Goal: Transaction & Acquisition: Purchase product/service

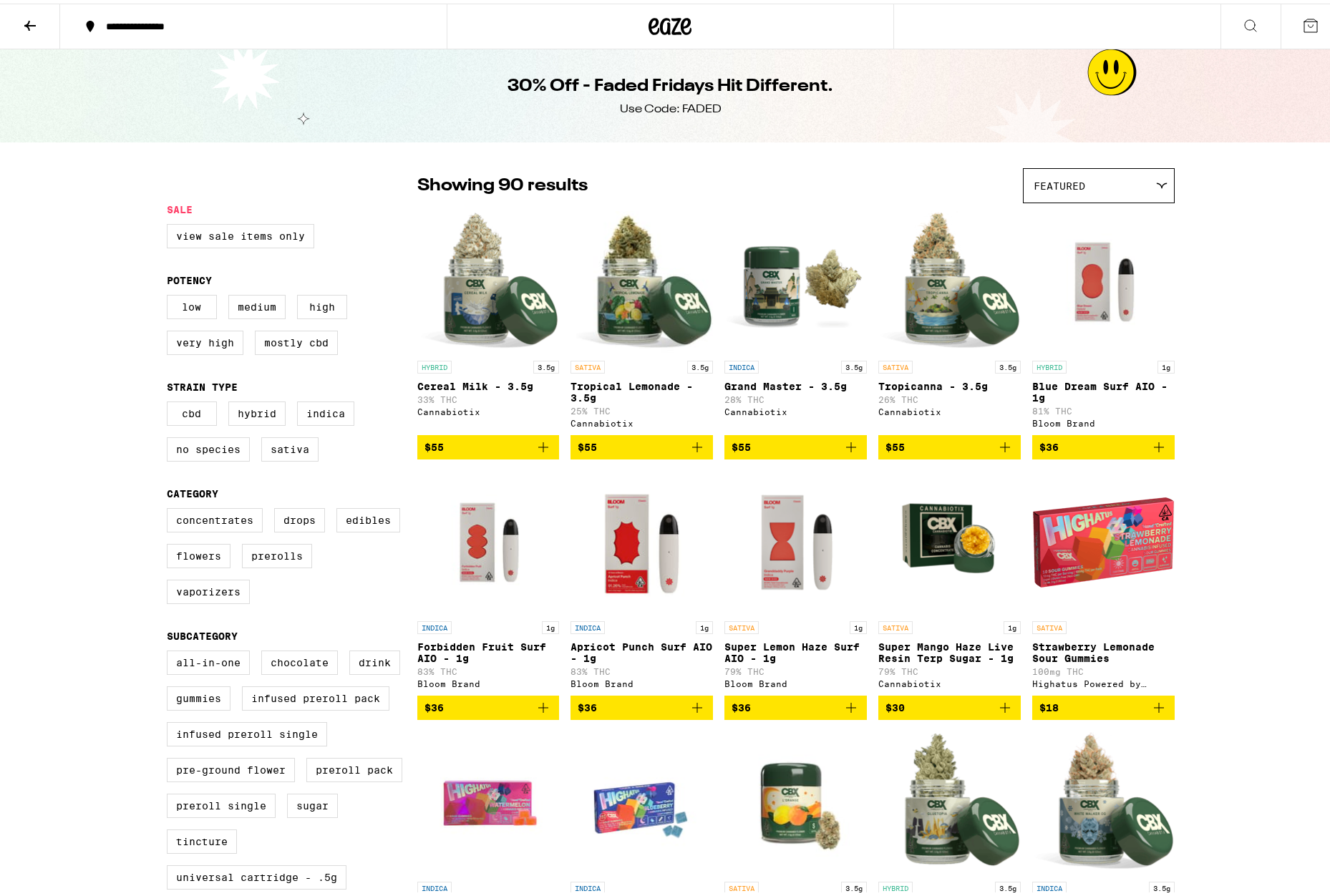
click at [20, 21] on button at bounding box center [30, 23] width 60 height 45
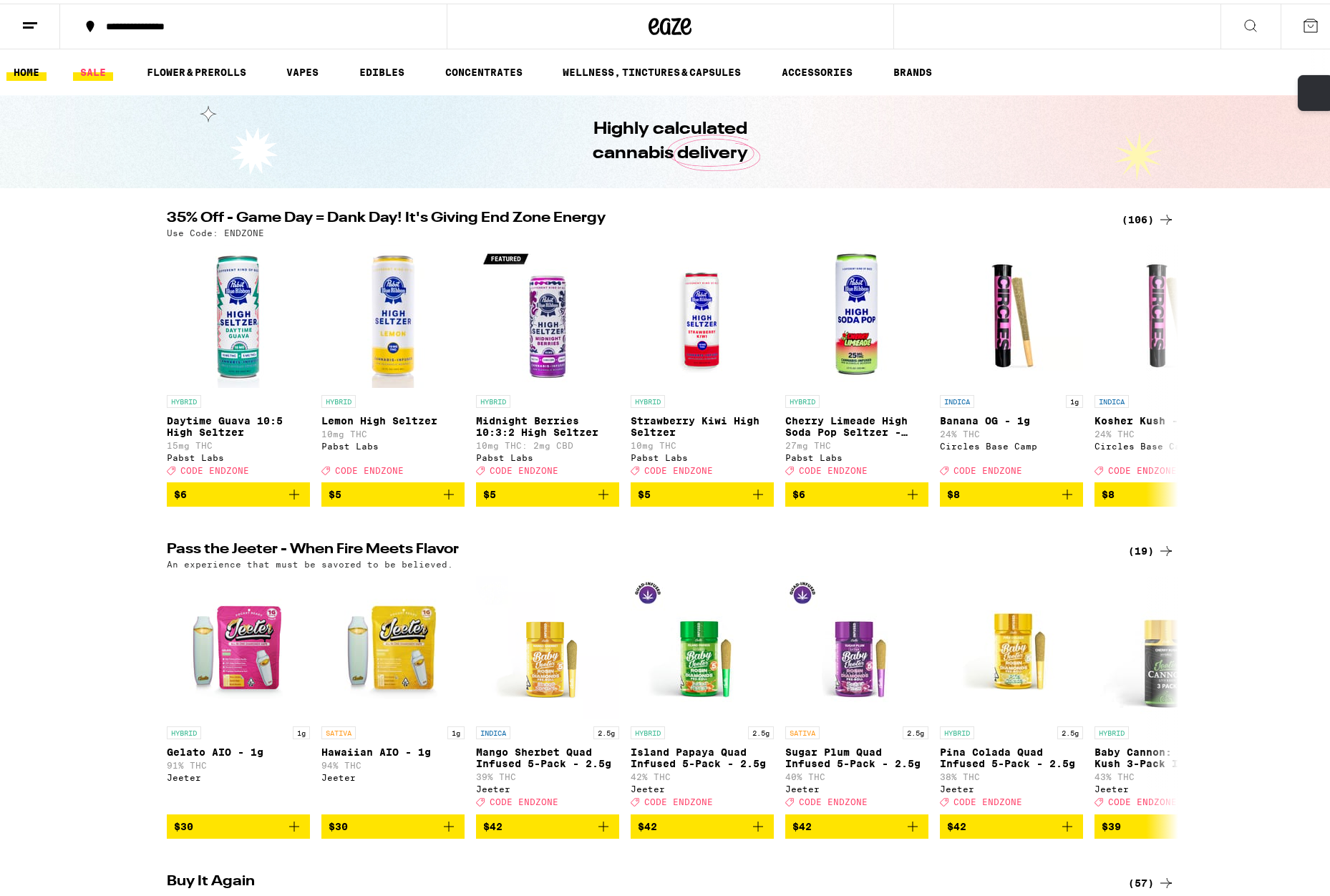
click at [93, 73] on link "SALE" at bounding box center [93, 69] width 40 height 17
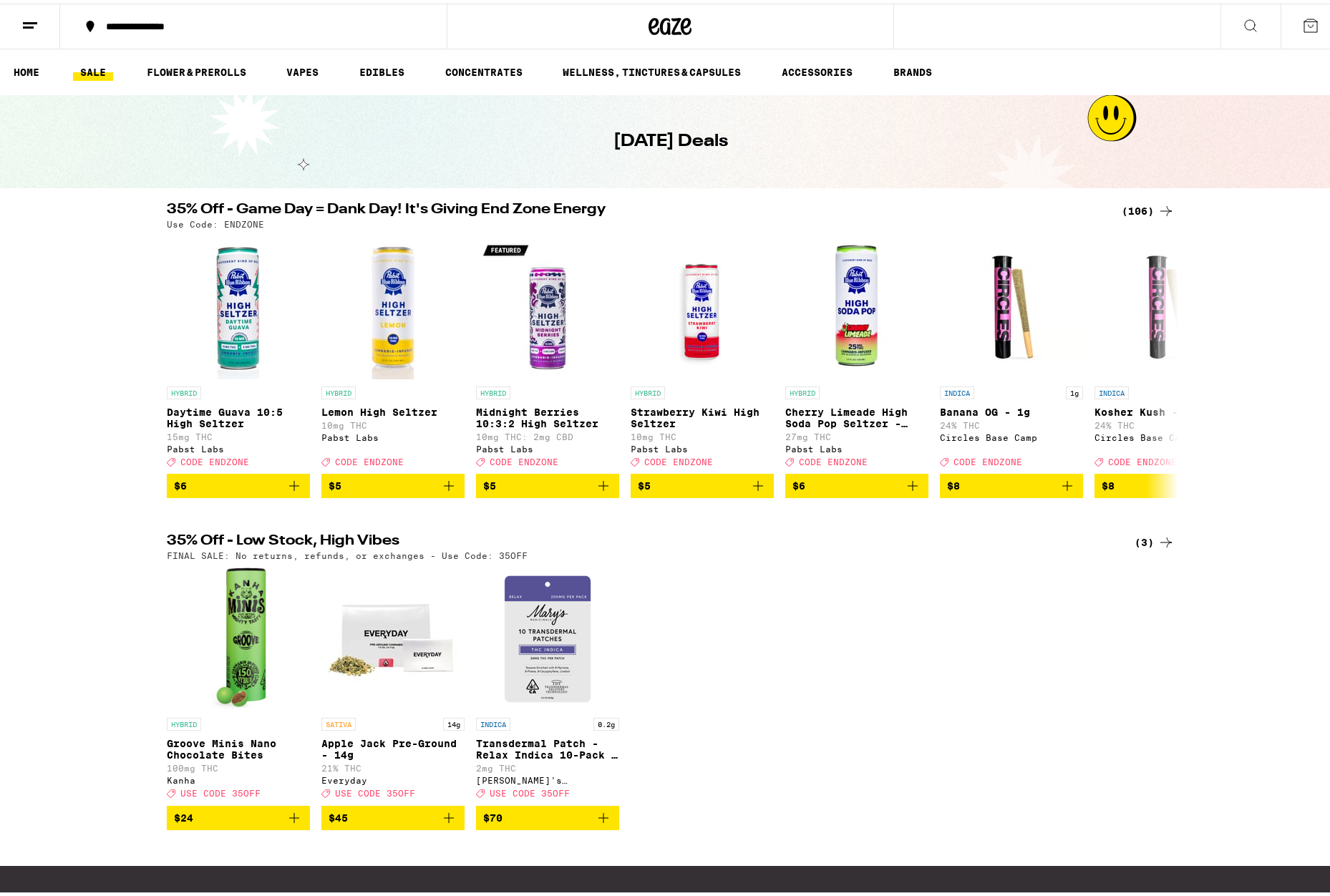
click at [1151, 203] on div "(106)" at bounding box center [1148, 207] width 53 height 17
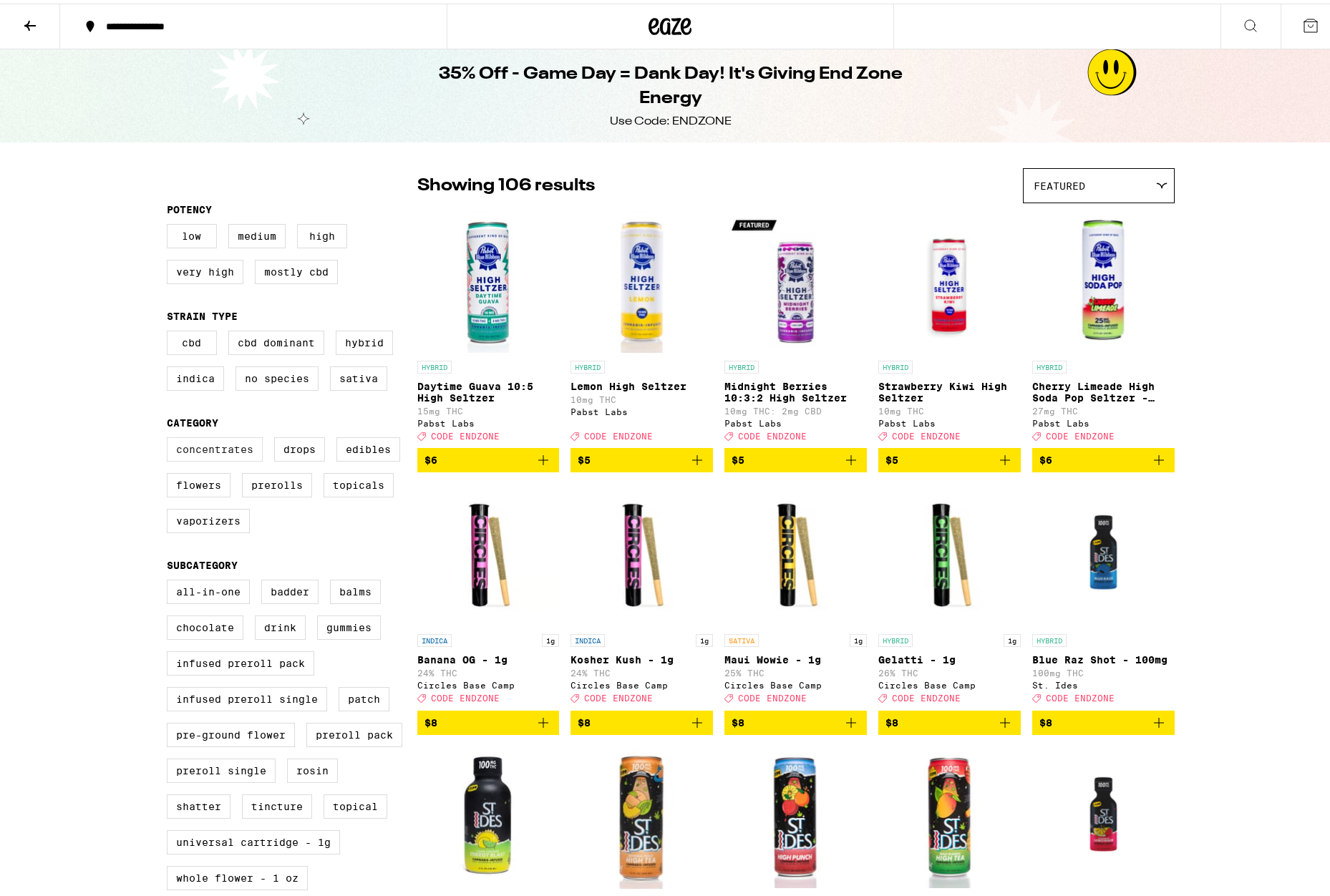
click at [221, 458] on label "Concentrates" at bounding box center [214, 446] width 96 height 25
click at [171, 437] on input "Concentrates" at bounding box center [170, 436] width 1 height 1
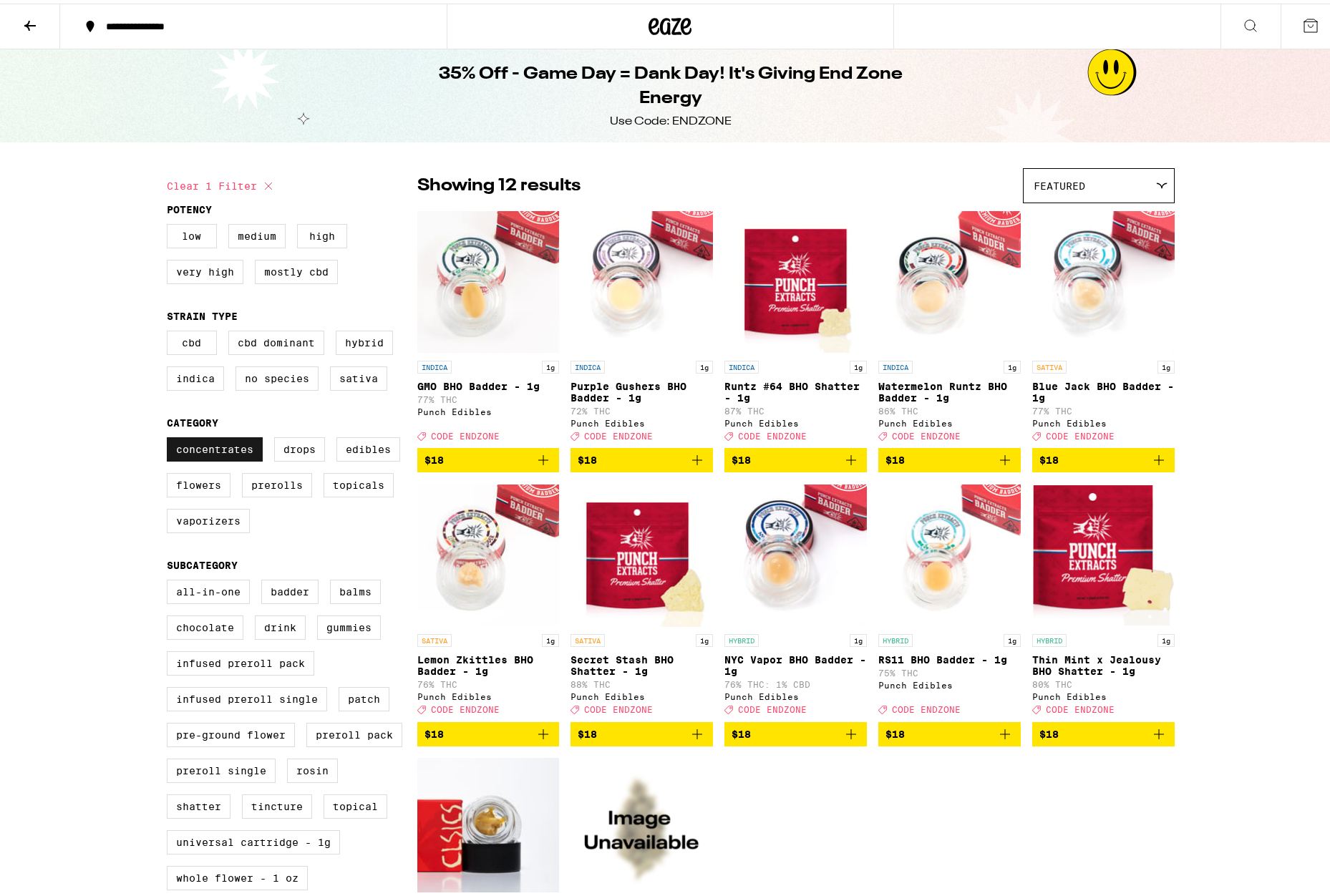
click at [221, 458] on label "Concentrates" at bounding box center [214, 446] width 96 height 25
click at [171, 437] on input "Concentrates" at bounding box center [170, 436] width 1 height 1
checkbox input "false"
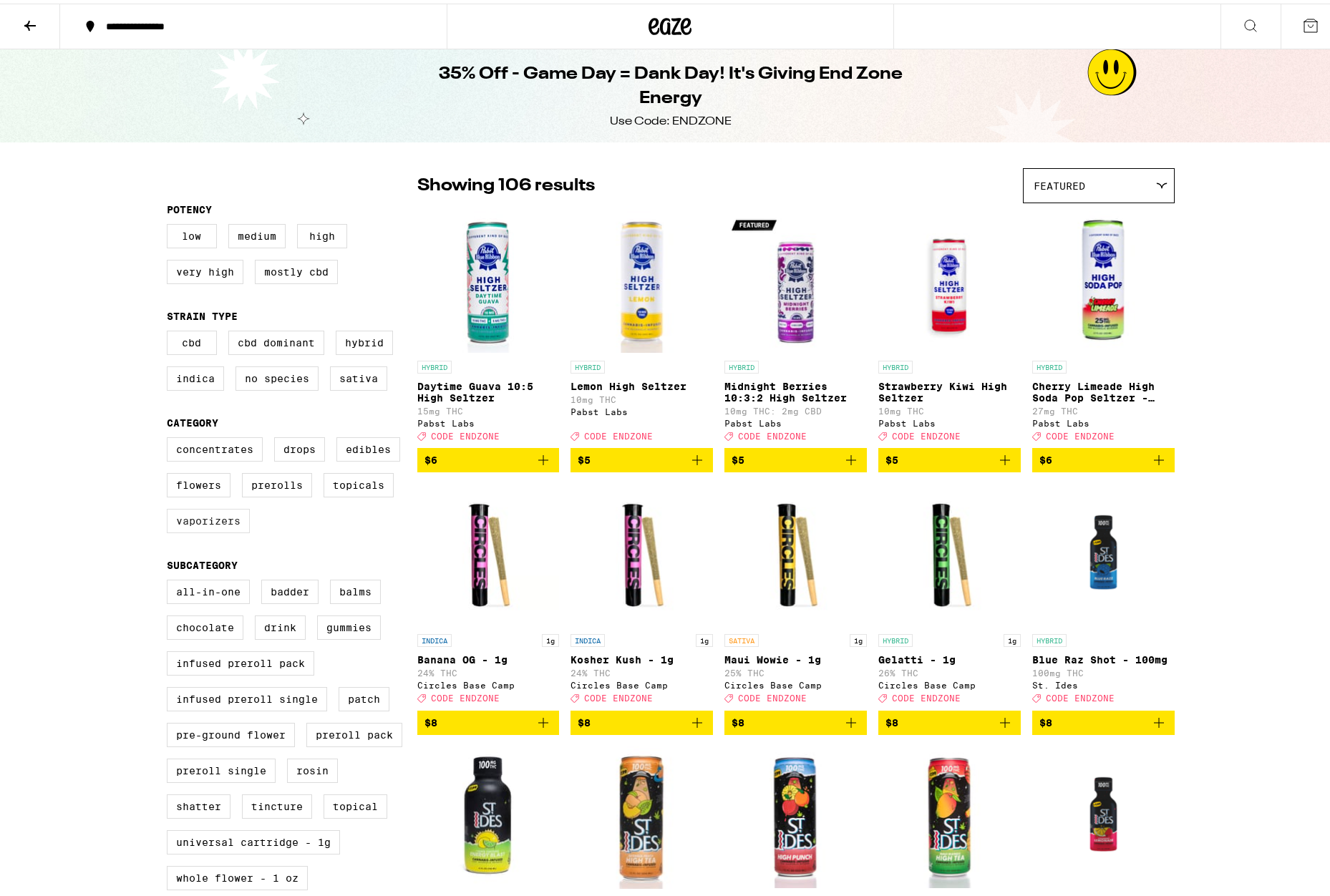
click at [234, 525] on label "Vaporizers" at bounding box center [208, 517] width 83 height 25
click at [171, 437] on input "Vaporizers" at bounding box center [170, 436] width 1 height 1
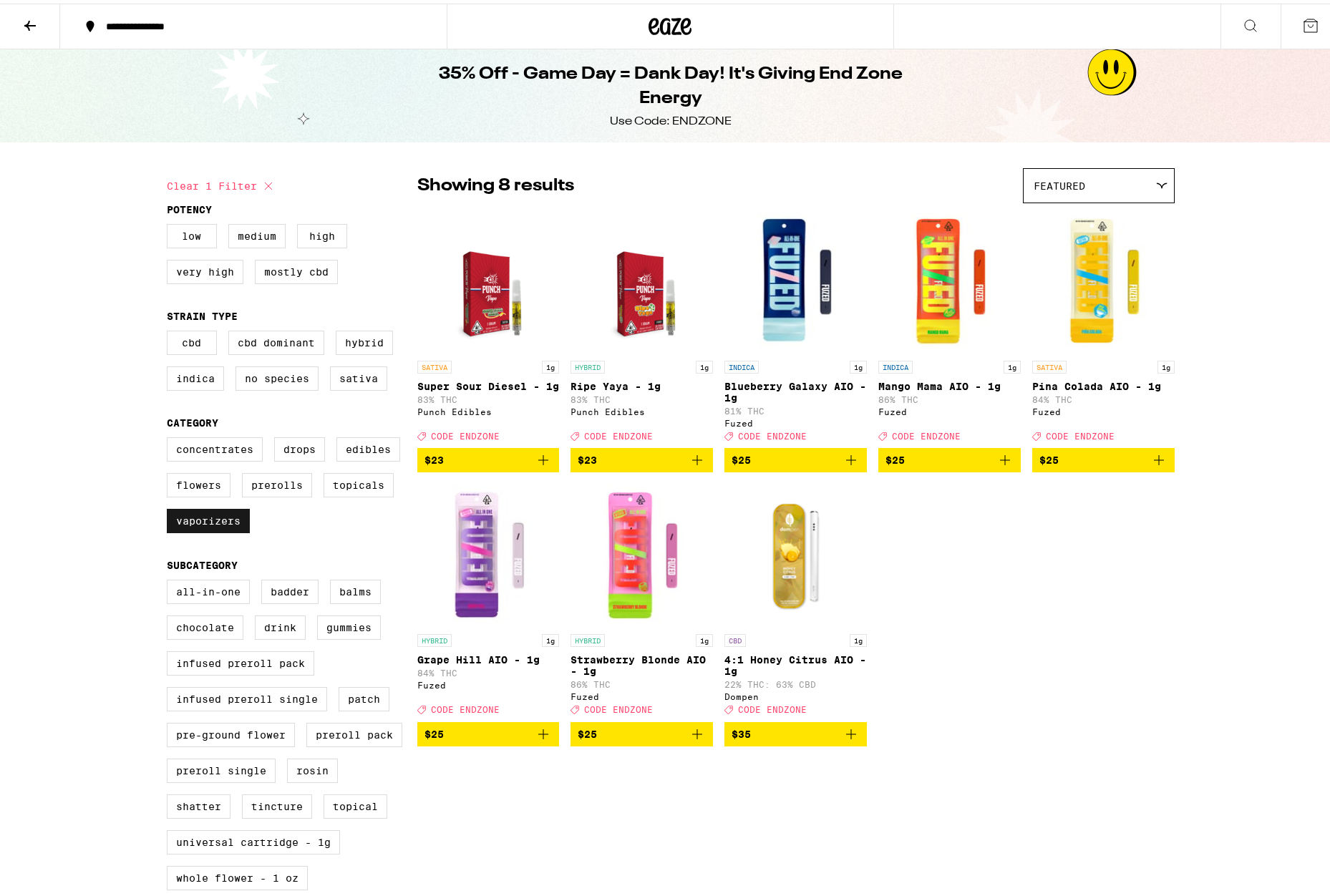
click at [189, 530] on label "Vaporizers" at bounding box center [208, 517] width 83 height 25
click at [171, 437] on input "Vaporizers" at bounding box center [170, 436] width 1 height 1
checkbox input "false"
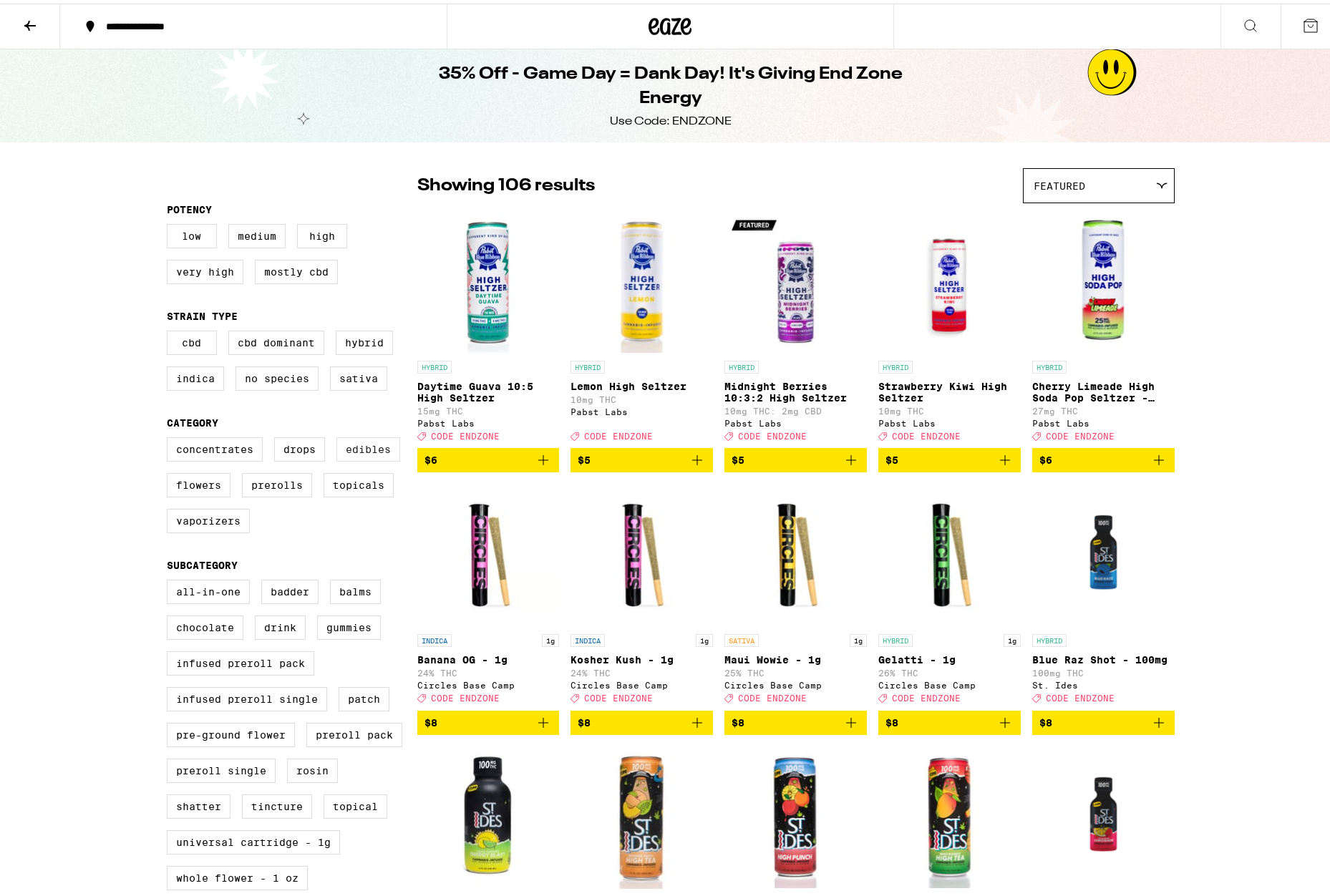
click at [357, 458] on label "Edibles" at bounding box center [368, 446] width 64 height 25
click at [171, 437] on input "Edibles" at bounding box center [170, 436] width 1 height 1
checkbox input "true"
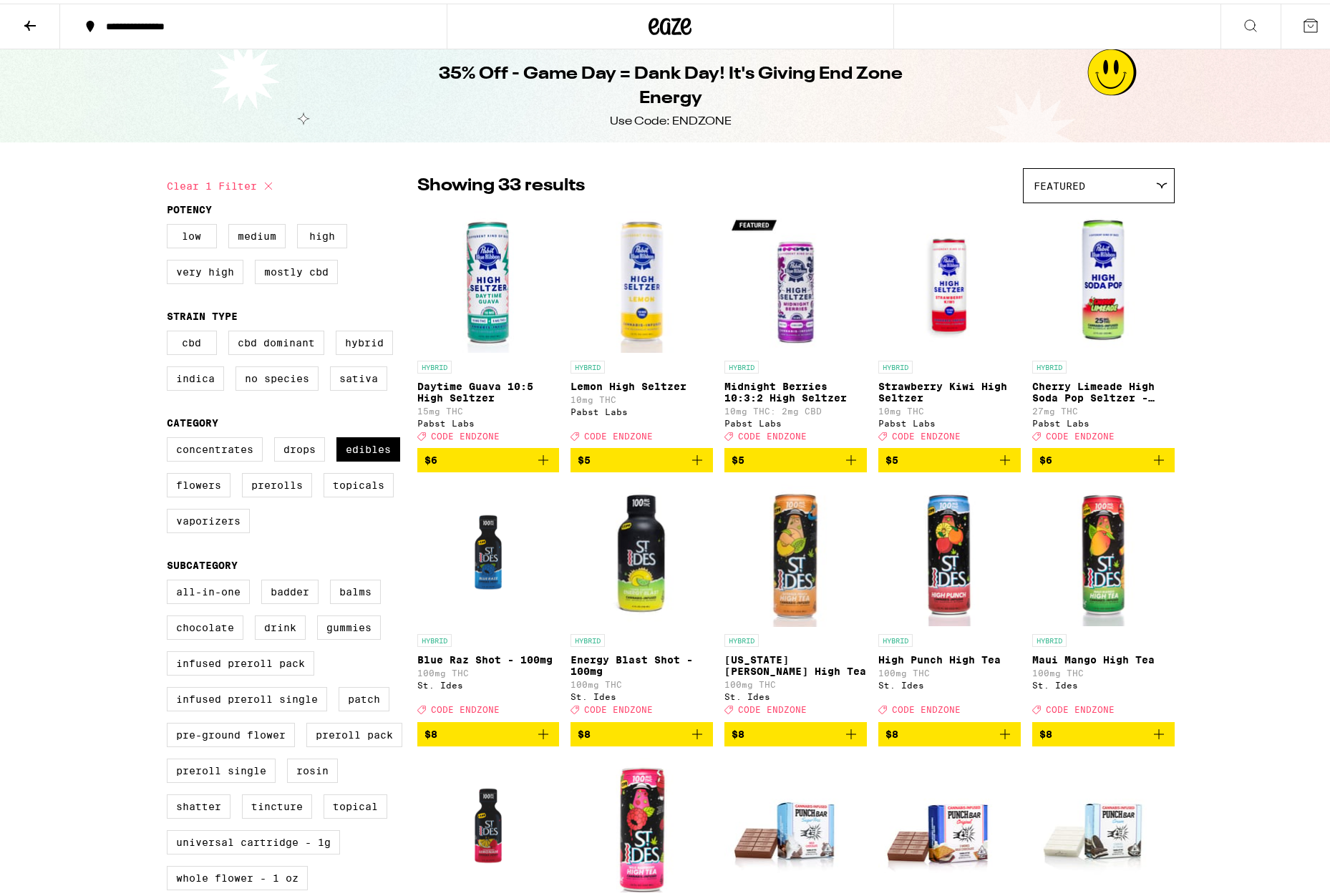
click at [1242, 23] on icon at bounding box center [1250, 22] width 17 height 17
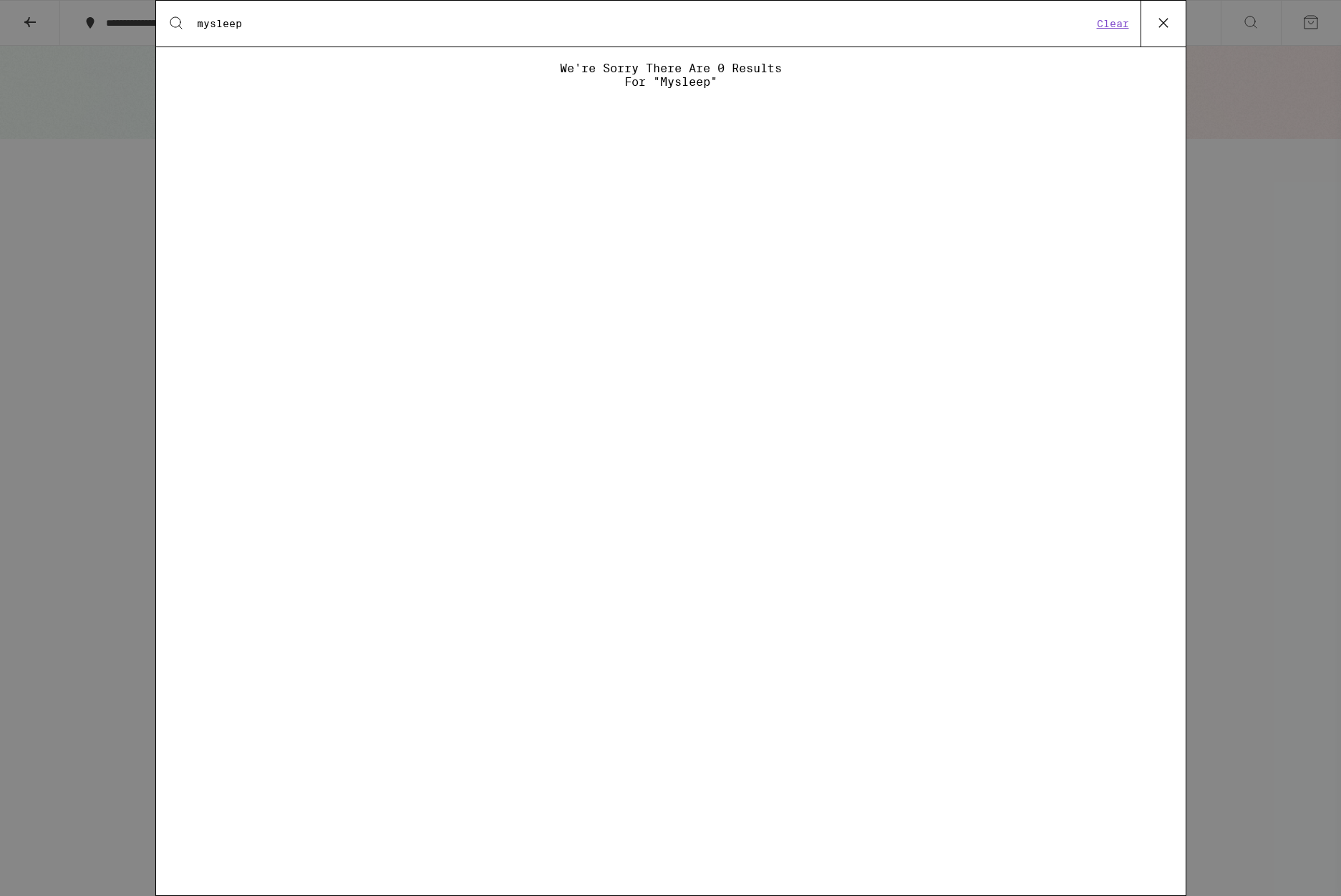
type input "mysleep"
drag, startPoint x: 275, startPoint y: 30, endPoint x: 147, endPoint y: 29, distance: 128.0
click at [147, 29] on div "Search for Products mysleep Clear We're sorry there are 0 results for "mysleep"" at bounding box center [670, 448] width 1341 height 896
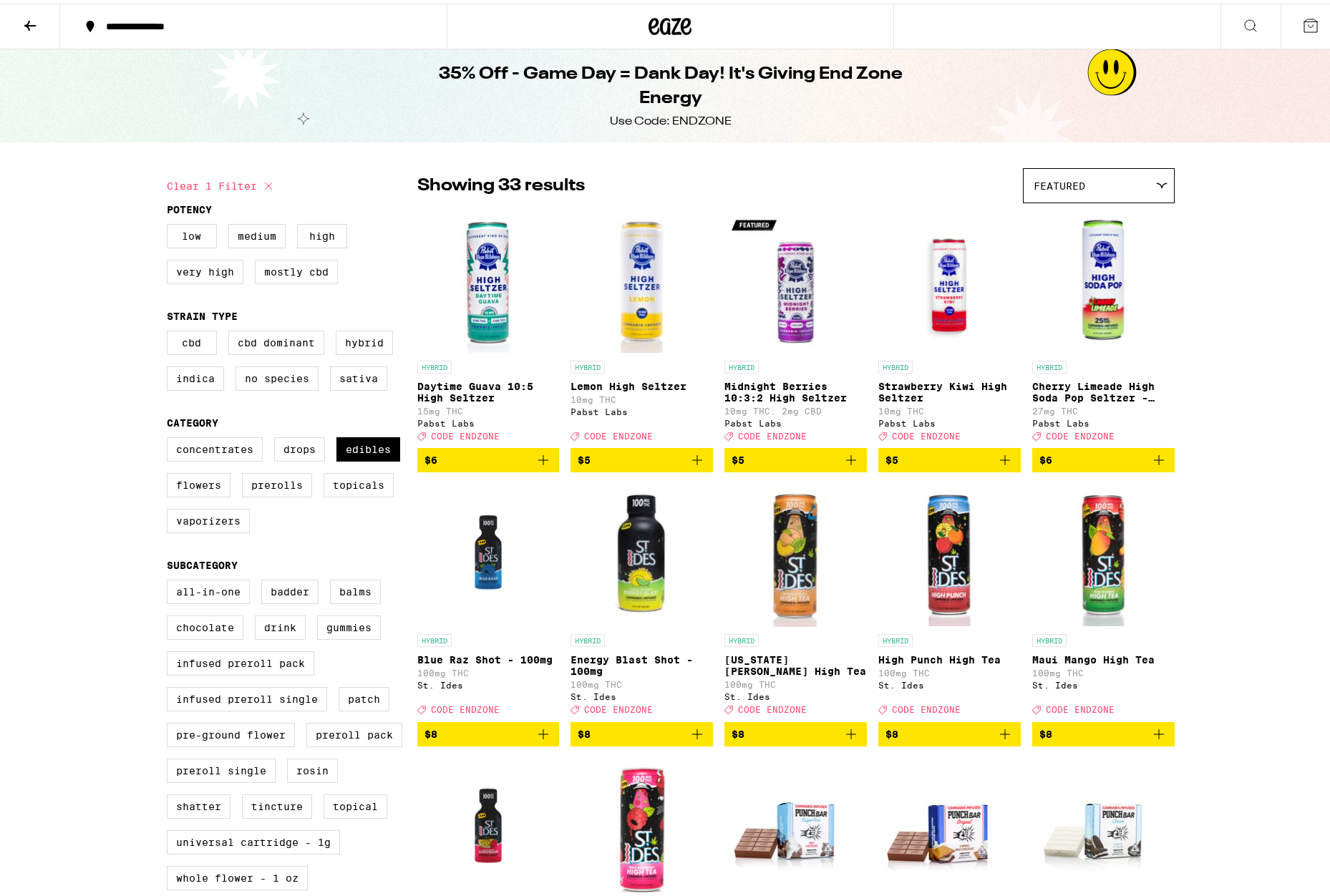
click at [1242, 28] on icon at bounding box center [1250, 22] width 17 height 17
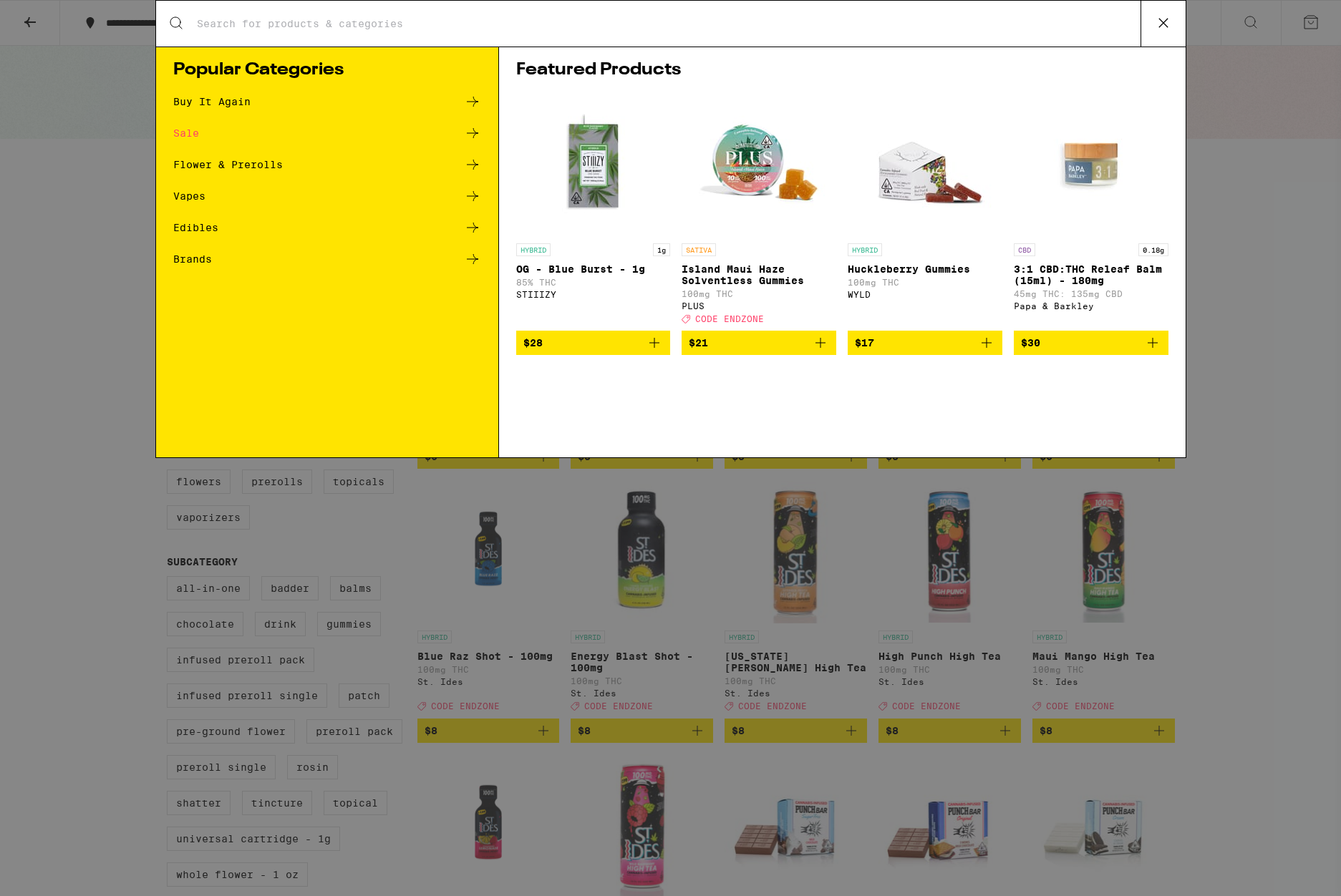
click at [404, 27] on input "Search for Products" at bounding box center [668, 23] width 944 height 13
type input "sleep"
